Goal: Information Seeking & Learning: Learn about a topic

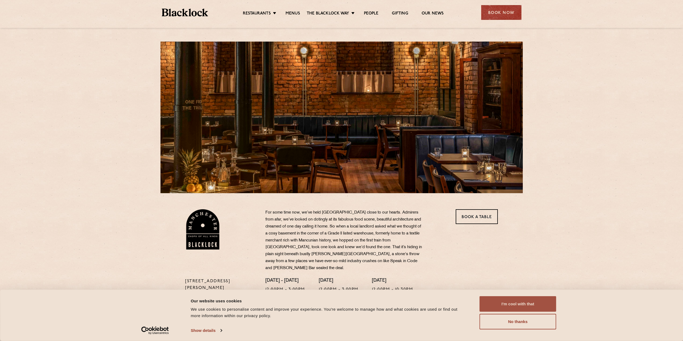
click at [507, 307] on button "I'm cool with that" at bounding box center [517, 304] width 77 height 16
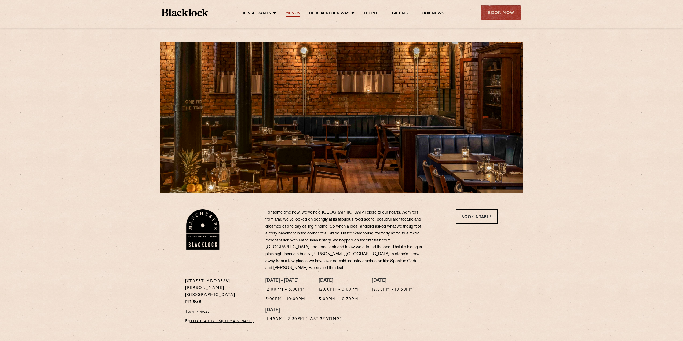
click at [294, 13] on link "Menus" at bounding box center [292, 14] width 14 height 6
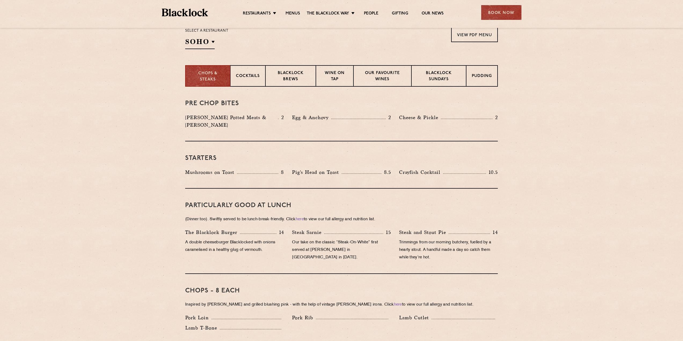
scroll to position [126, 0]
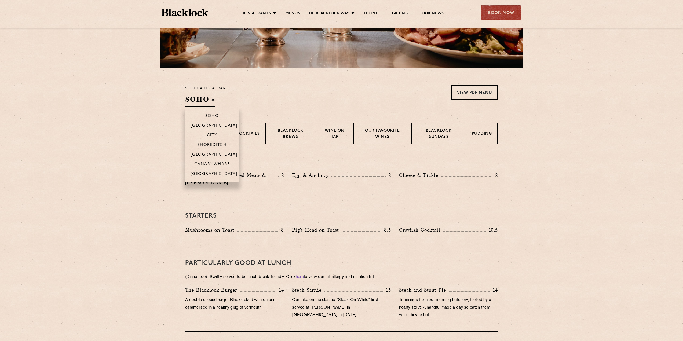
click at [206, 102] on h2 "SOHO" at bounding box center [200, 101] width 30 height 12
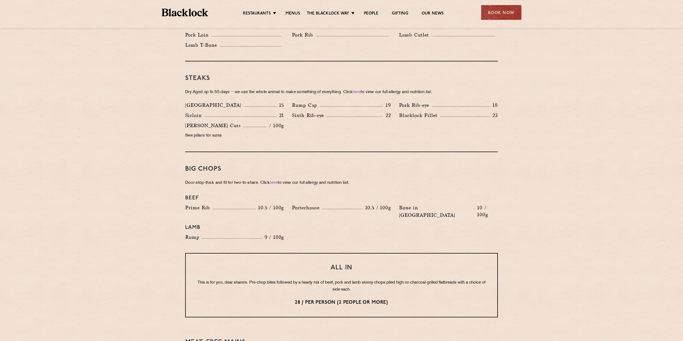
scroll to position [412, 0]
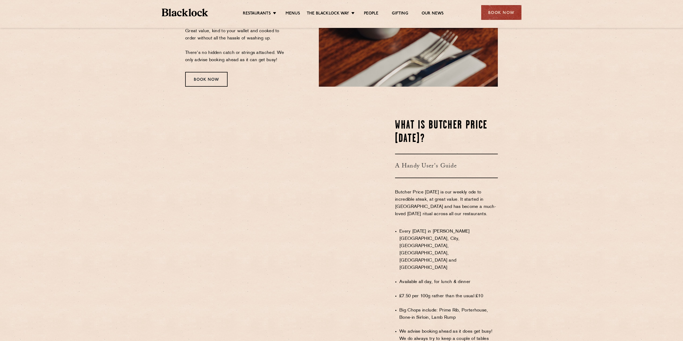
scroll to position [309, 0]
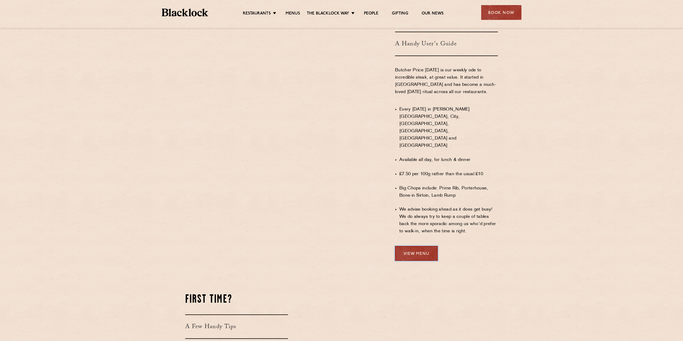
click at [410, 248] on link "View Menu" at bounding box center [416, 255] width 43 height 15
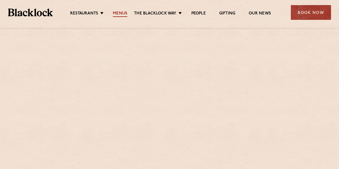
click at [118, 11] on link "Menus" at bounding box center [120, 14] width 14 height 6
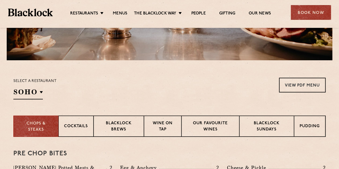
scroll to position [117, 0]
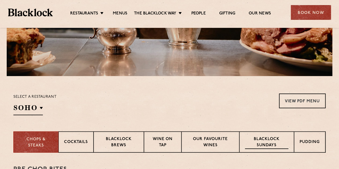
click at [265, 141] on p "Blacklock Sundays" at bounding box center [266, 143] width 43 height 13
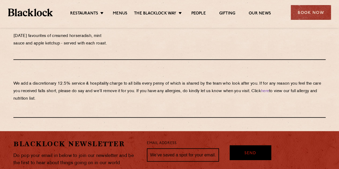
scroll to position [666, 0]
